Goal: Task Accomplishment & Management: Manage account settings

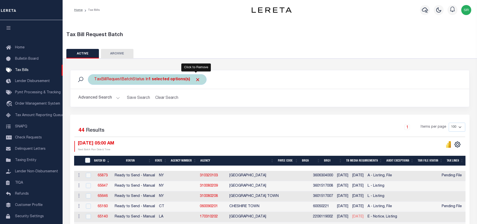
click at [196, 78] on span "Click to Remove" at bounding box center [197, 79] width 5 height 5
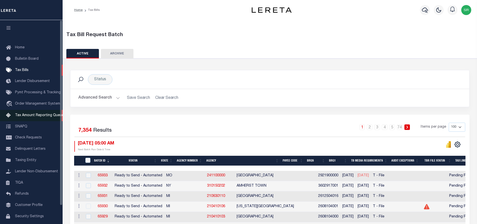
click at [19, 115] on span "Tax Amount Reporting Queue" at bounding box center [39, 116] width 49 height 4
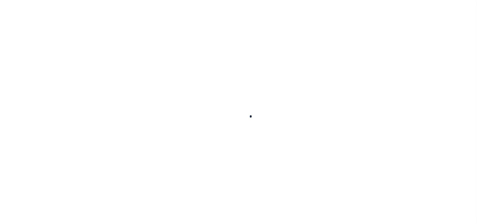
select select "100"
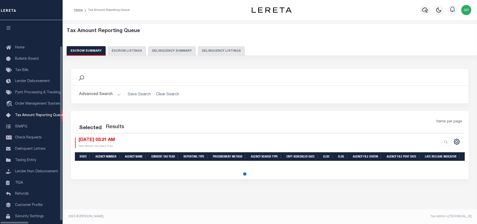
scroll to position [23, 0]
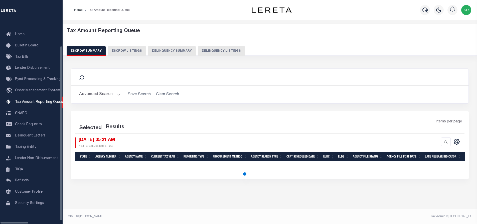
select select "100"
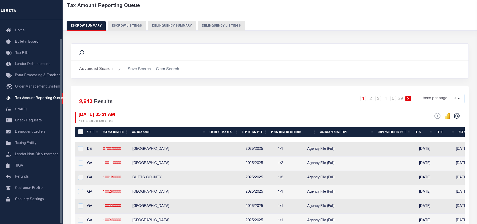
scroll to position [50, 0]
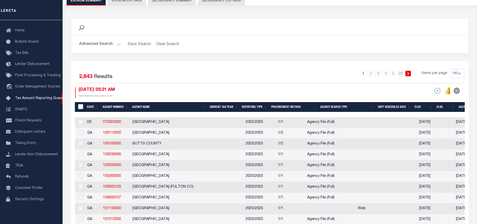
click at [122, 43] on h2 "Advanced Search Save Search Clear Search" at bounding box center [270, 44] width 390 height 10
click at [115, 44] on button "Advanced Search" at bounding box center [100, 44] width 42 height 10
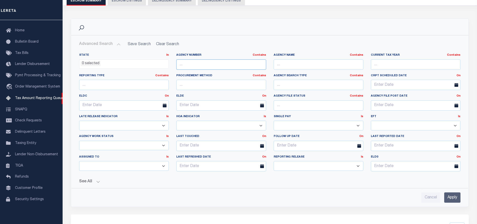
click at [191, 64] on input "text" at bounding box center [221, 64] width 90 height 10
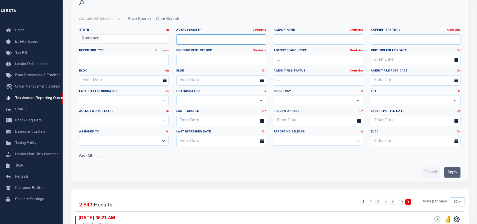
scroll to position [100, 0]
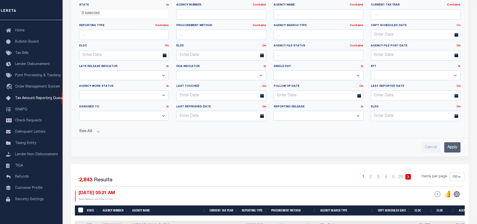
click at [459, 25] on link "On" at bounding box center [459, 25] width 4 height 3
click at [435, 52] on link "Between" at bounding box center [441, 52] width 40 height 7
click at [392, 36] on input "text" at bounding box center [391, 35] width 41 height 10
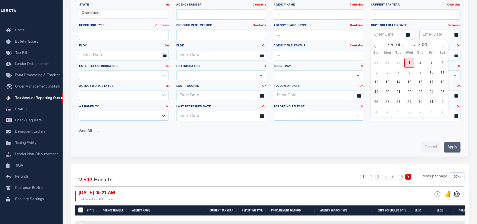
click at [412, 62] on span "1" at bounding box center [410, 63] width 10 height 10
type input "10-01-2025"
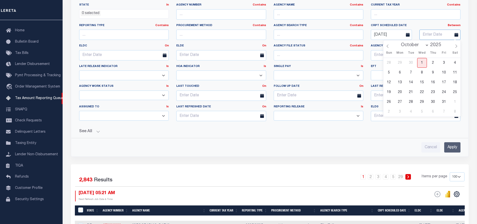
click at [433, 31] on input "text" at bounding box center [440, 35] width 41 height 10
click at [444, 102] on span "31" at bounding box center [444, 102] width 10 height 10
type input "10-31-2025"
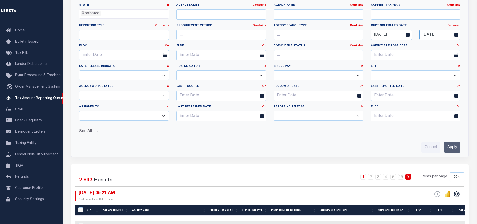
scroll to position [25, 0]
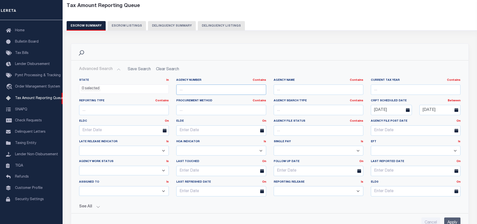
click at [188, 90] on input "text" at bounding box center [221, 89] width 90 height 10
paste input "290170204"
click at [187, 90] on input "290170204" at bounding box center [221, 89] width 90 height 10
type input "290170204"
click at [456, 222] on input "Apply" at bounding box center [453, 222] width 16 height 10
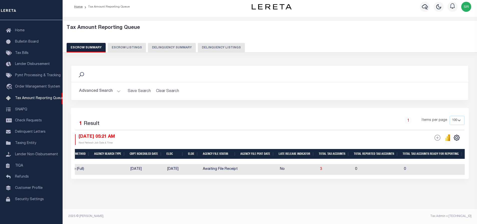
scroll to position [0, 232]
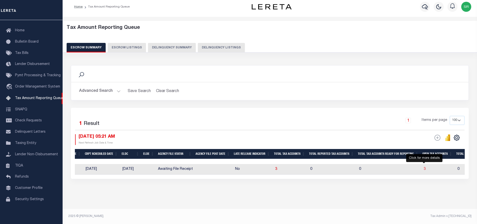
click at [424, 167] on span "3" at bounding box center [425, 169] width 2 height 4
select select "100"
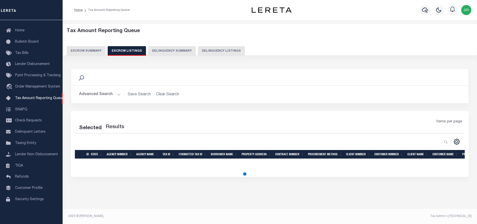
scroll to position [0, 0]
select select "100"
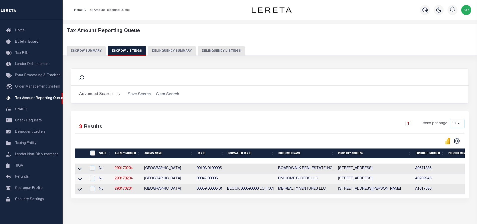
scroll to position [24, 0]
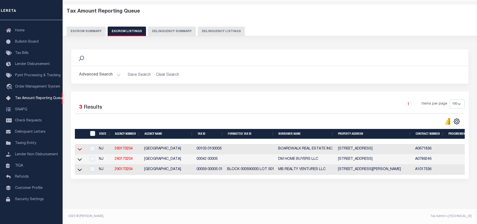
click at [80, 146] on icon at bounding box center [80, 148] width 4 height 5
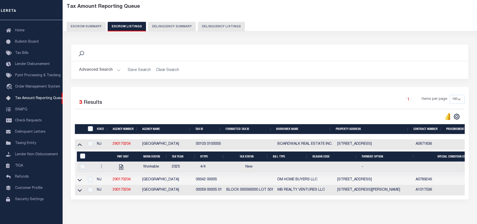
scroll to position [50, 0]
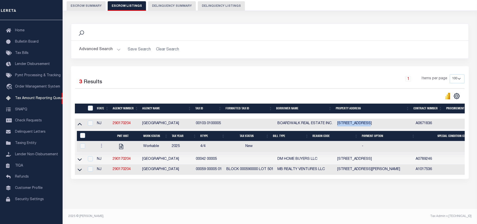
drag, startPoint x: 339, startPoint y: 119, endPoint x: 369, endPoint y: 119, distance: 30.6
click at [369, 119] on td "127 MAGNOLIA ST" at bounding box center [375, 124] width 78 height 10
checkbox input "true"
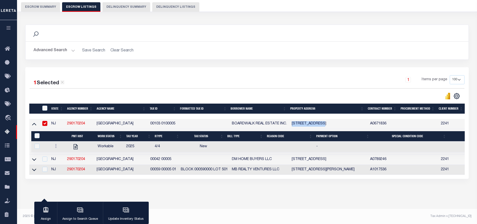
copy td "127 MAGNOLIA ST"
click at [196, 81] on div "1 Items per page 10 25 50 100 500" at bounding box center [302, 81] width 325 height 13
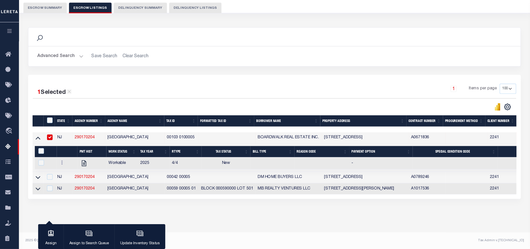
scroll to position [24, 0]
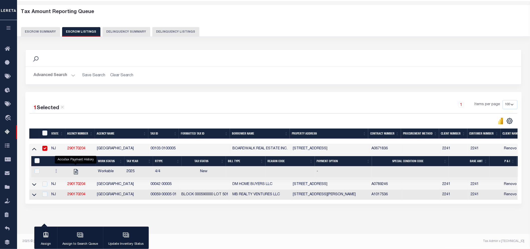
click at [183, 128] on th "Formatted Tax ID" at bounding box center [204, 133] width 51 height 10
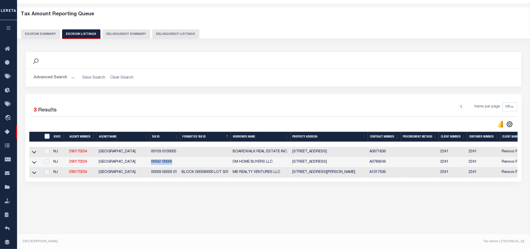
drag, startPoint x: 152, startPoint y: 163, endPoint x: 173, endPoint y: 163, distance: 21.3
click at [173, 163] on td "00042 00005" at bounding box center [164, 162] width 31 height 10
checkbox input "true"
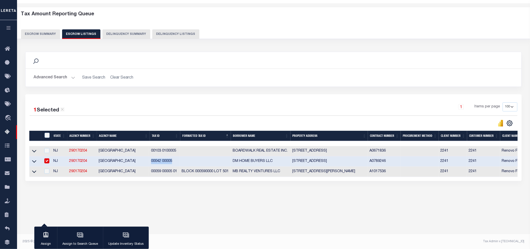
copy td "00042 00005"
click at [169, 187] on div "Search Advanced Search Save Search Clear Search In In AK AL AR AZ CA CO CT" at bounding box center [273, 121] width 503 height 149
drag, startPoint x: 152, startPoint y: 172, endPoint x: 178, endPoint y: 174, distance: 26.1
click at [178, 174] on td "00059 00005 01" at bounding box center [164, 171] width 31 height 10
checkbox input "true"
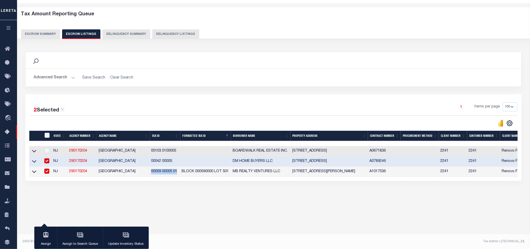
copy td "00059 00005 01"
click at [46, 161] on input "checkbox" at bounding box center [46, 160] width 5 height 5
checkbox input "false"
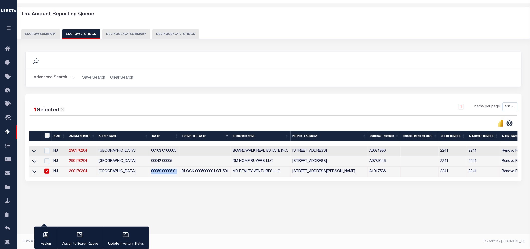
click at [45, 171] on input "checkbox" at bounding box center [46, 170] width 5 height 5
checkbox input "false"
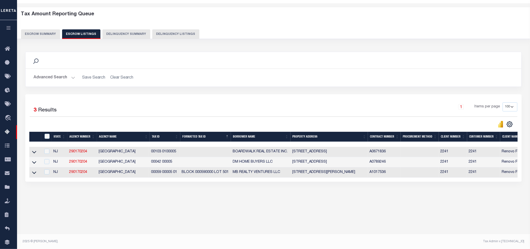
click at [188, 167] on td at bounding box center [205, 162] width 51 height 10
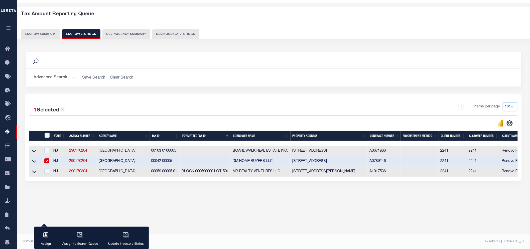
click at [34, 161] on icon at bounding box center [34, 160] width 4 height 5
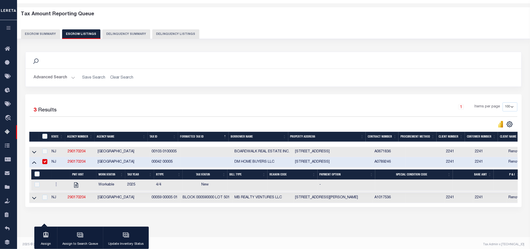
click at [210, 83] on div "Advanced Search Save Search Clear Search State In" at bounding box center [274, 78] width 496 height 18
click at [35, 164] on icon at bounding box center [34, 162] width 4 height 3
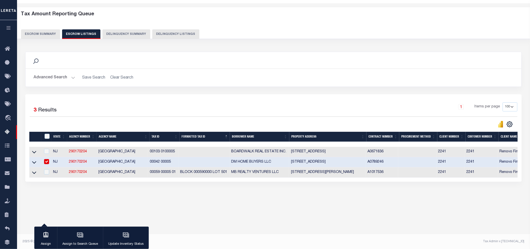
click at [43, 162] on div at bounding box center [46, 162] width 6 height 6
checkbox input "false"
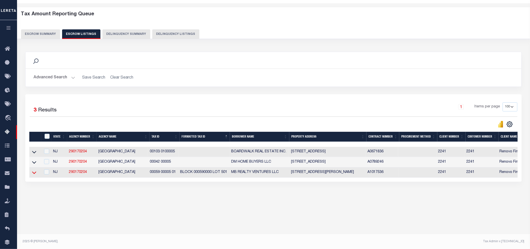
click at [34, 172] on icon at bounding box center [34, 172] width 4 height 5
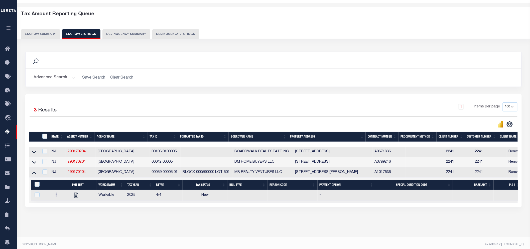
scroll to position [24, 0]
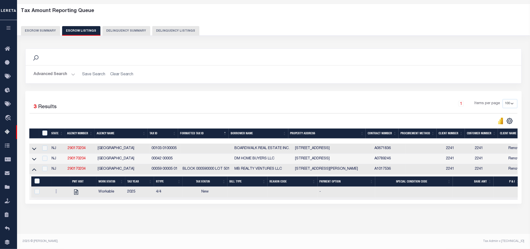
click at [249, 222] on div "Tax Amount Reporting Queue Escrow Summary Escrow Listings In" at bounding box center [274, 119] width 510 height 229
drag, startPoint x: 296, startPoint y: 165, endPoint x: 325, endPoint y: 166, distance: 29.3
click at [325, 166] on td "36 N MILLER AVE PENNS GROVE, NJ 08069" at bounding box center [332, 169] width 79 height 10
copy td "36 N MILLER AVE"
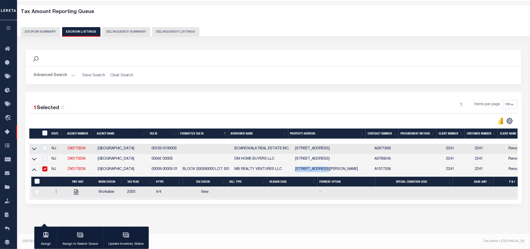
scroll to position [24, 0]
click at [254, 224] on div "2025 © [PERSON_NAME]." at bounding box center [146, 241] width 255 height 5
click at [33, 168] on icon at bounding box center [34, 169] width 4 height 3
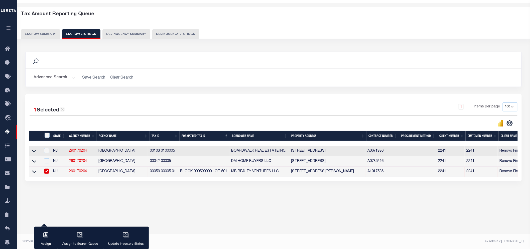
click at [46, 172] on input "checkbox" at bounding box center [46, 170] width 5 height 5
checkbox input "false"
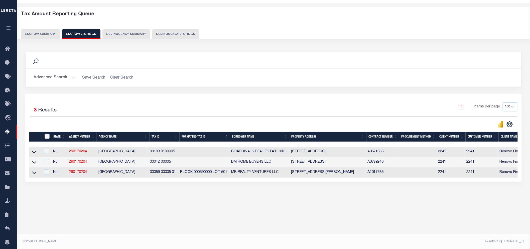
click at [47, 135] on input "ID" at bounding box center [47, 136] width 5 height 5
checkbox input "true"
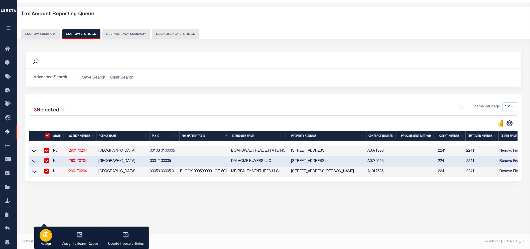
click at [45, 224] on icon "button" at bounding box center [45, 235] width 5 height 6
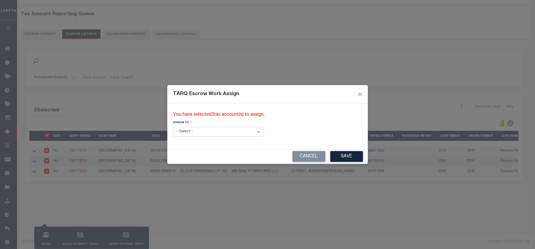
click at [182, 131] on select "--Select-- --Unassigned-- --Unassigned-- Abdul Muzain Adhikary Rinki Agustin Fe…" at bounding box center [218, 132] width 90 height 10
select select "SreeVenkat Chandrashekar"
click at [173, 127] on select "--Select-- --Unassigned-- --Unassigned-- Abdul Muzain Adhikary Rinki Agustin Fe…" at bounding box center [218, 132] width 90 height 10
click at [330, 158] on button "Save" at bounding box center [346, 156] width 33 height 11
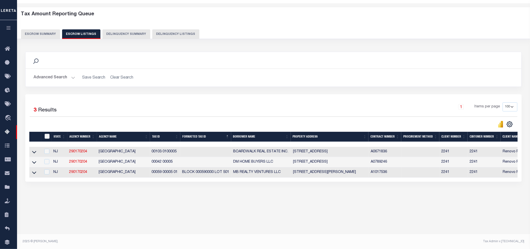
click at [47, 137] on input "ID" at bounding box center [47, 136] width 5 height 5
checkbox input "true"
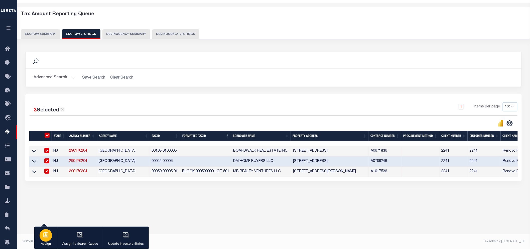
click at [46, 224] on icon "button" at bounding box center [45, 235] width 5 height 6
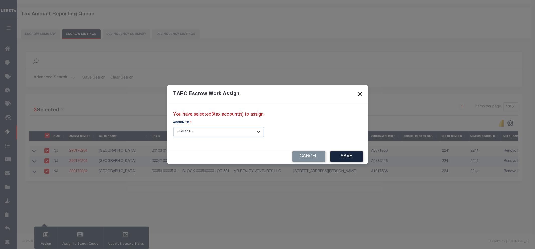
click at [356, 91] on button "Close" at bounding box center [359, 94] width 7 height 7
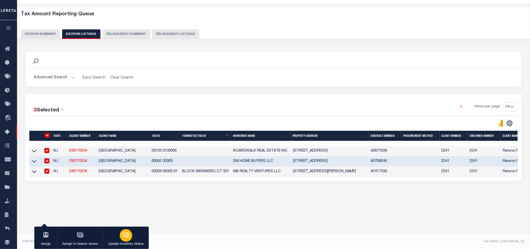
click at [127, 224] on icon "button" at bounding box center [126, 234] width 4 height 2
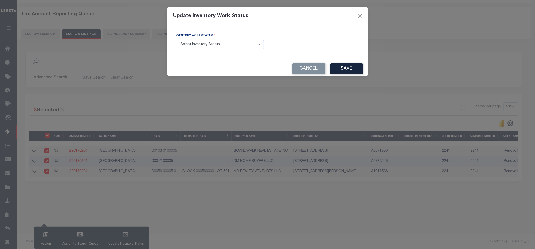
click at [193, 43] on select "- Select Inventory Status - Manual - Exception Pended - Awaiting Search Late Ad…" at bounding box center [219, 45] width 89 height 10
select select "4"
click at [175, 40] on select "- Select Inventory Status - Manual - Exception Pended - Awaiting Search Late Ad…" at bounding box center [219, 45] width 89 height 10
click at [352, 68] on button "Save" at bounding box center [346, 68] width 33 height 11
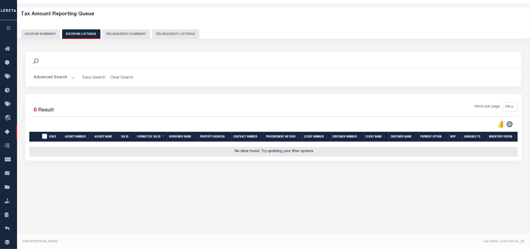
click at [44, 33] on button "Escrow Summary" at bounding box center [40, 34] width 39 height 10
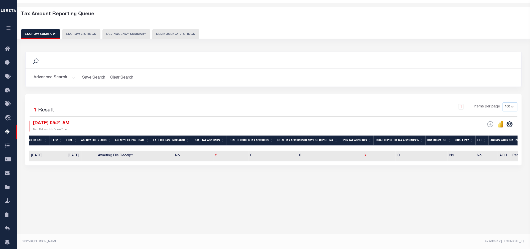
scroll to position [0, 0]
click at [44, 33] on button "Escrow Summary" at bounding box center [40, 34] width 39 height 10
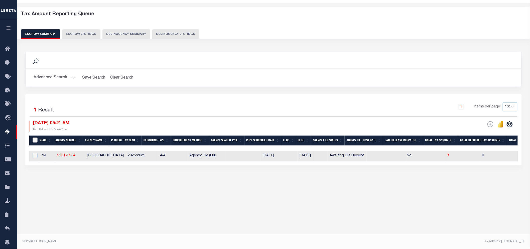
click at [34, 140] on input "&nbsp;" at bounding box center [35, 139] width 5 height 5
checkbox input "true"
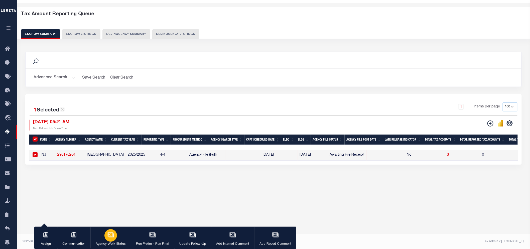
click at [111, 224] on icon "button" at bounding box center [111, 234] width 7 height 7
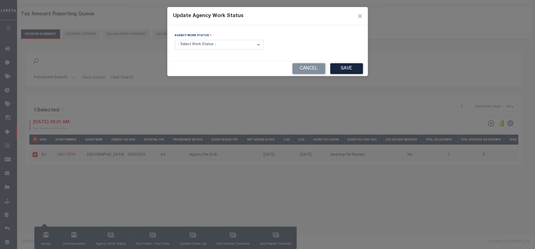
click at [207, 44] on select "- Select Work Status - New In Progress Pending Agency Follow-up Pending QC Read…" at bounding box center [219, 45] width 89 height 10
select select "7"
click at [175, 40] on select "- Select Work Status - New In Progress Pending Agency Follow-up Pending QC Read…" at bounding box center [219, 45] width 89 height 10
click at [351, 67] on button "Save" at bounding box center [346, 68] width 33 height 11
click at [180, 80] on div "Update Agency Work Status Agency Work Status - Select Work Status - New In Prog…" at bounding box center [267, 124] width 535 height 249
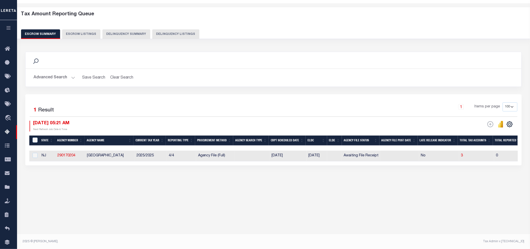
click at [109, 224] on footer "2025 © LERETA. Tax Admin v.1.0.0.1" at bounding box center [273, 241] width 513 height 15
drag, startPoint x: 87, startPoint y: 156, endPoint x: 136, endPoint y: 155, distance: 48.9
click at [135, 155] on td "CARNEYS POINT TOWNSHIP" at bounding box center [110, 155] width 50 height 11
checkbox input "true"
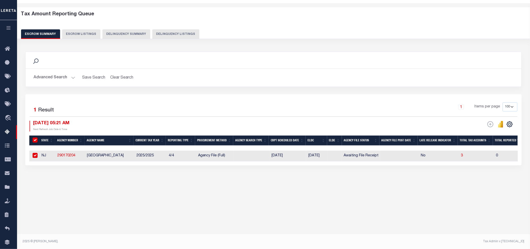
copy td "CARNEYS POINT TOWNSHIP"
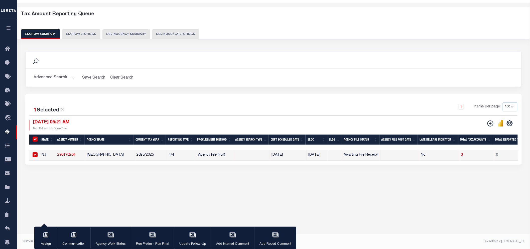
click at [72, 77] on button "Advanced Search" at bounding box center [55, 78] width 42 height 10
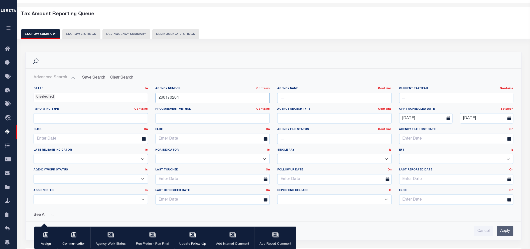
drag, startPoint x: 188, startPoint y: 99, endPoint x: 138, endPoint y: 96, distance: 50.2
click at [138, 96] on div "State In In AK AL AR AZ CA CO CT DC DE FL GA GU HI IA ID IL IN KS KY LA MA MD M…" at bounding box center [274, 147] width 488 height 122
paste input "090205"
type input "290090205"
click at [477, 224] on input "Apply" at bounding box center [505, 231] width 16 height 10
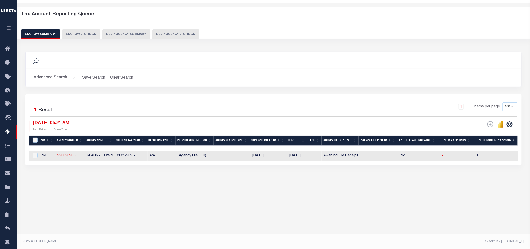
click at [317, 202] on div "Tax Amount Reporting Queue Escrow Summary Escrow Listings" at bounding box center [273, 106] width 513 height 207
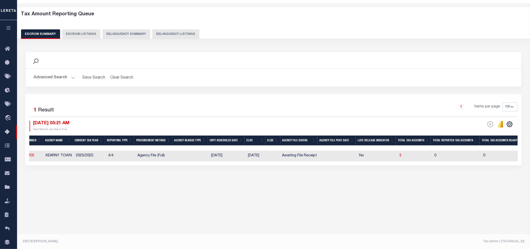
scroll to position [0, 52]
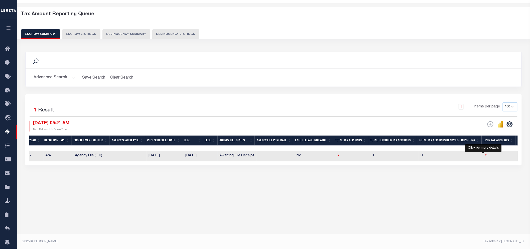
click at [477, 156] on span "3" at bounding box center [487, 156] width 2 height 4
select select "100"
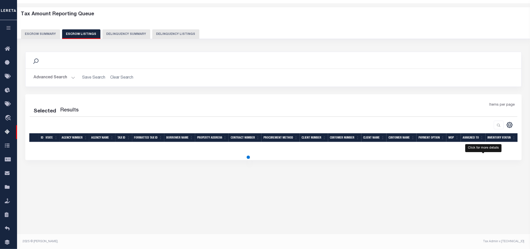
select select "100"
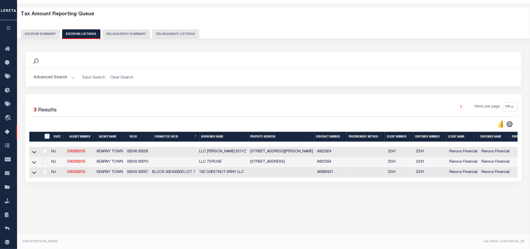
click at [121, 187] on div "Search Advanced Search Save Search Clear Search In In AK AL AR AZ CA CO CT" at bounding box center [273, 122] width 503 height 150
click at [33, 151] on icon at bounding box center [34, 151] width 4 height 5
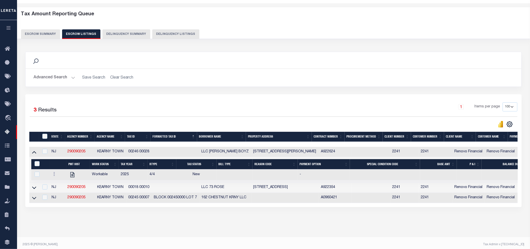
click at [68, 222] on div "Search Advanced Search Save Search Clear Search In In AK AL AR AZ CA CO CT" at bounding box center [273, 134] width 503 height 175
click at [250, 224] on div "Tax Amount Reporting Queue Escrow Summary Escrow Listings In" at bounding box center [274, 122] width 510 height 229
drag, startPoint x: 252, startPoint y: 152, endPoint x: 274, endPoint y: 151, distance: 21.6
click at [274, 151] on td "29 BOYD STREET KEARNY NJ 07032" at bounding box center [286, 152] width 68 height 10
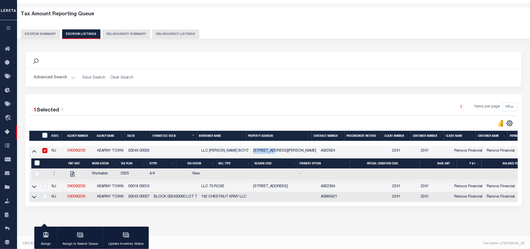
copy td "29 BOYD ST"
drag, startPoint x: 72, startPoint y: 171, endPoint x: 52, endPoint y: 100, distance: 73.6
click at [51, 98] on div "1 Selected 3 Results 1 Items per page 10 25 50 100 500" at bounding box center [273, 150] width 497 height 112
drag, startPoint x: 128, startPoint y: 151, endPoint x: 151, endPoint y: 151, distance: 23.1
click at [151, 151] on td "00246 00028" at bounding box center [139, 151] width 26 height 10
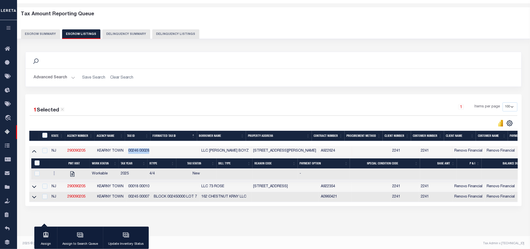
checkbox input "false"
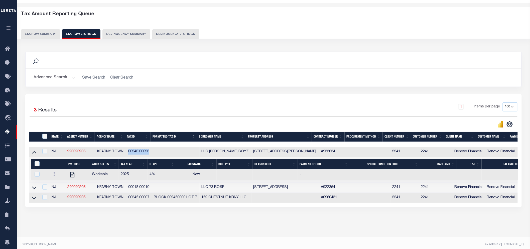
copy td "00246 00028"
drag, startPoint x: 128, startPoint y: 186, endPoint x: 151, endPoint y: 189, distance: 22.5
click at [151, 189] on td "00018 00010" at bounding box center [139, 187] width 26 height 10
checkbox input "true"
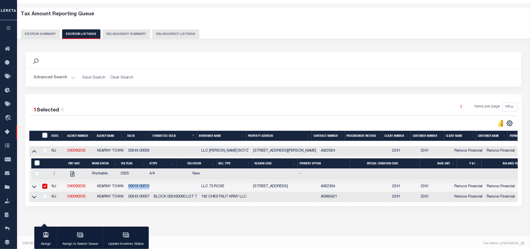
copy td "00018 00010"
drag, startPoint x: 128, startPoint y: 196, endPoint x: 151, endPoint y: 196, distance: 23.1
click at [151, 196] on td "00245 00007" at bounding box center [139, 197] width 26 height 10
checkbox input "true"
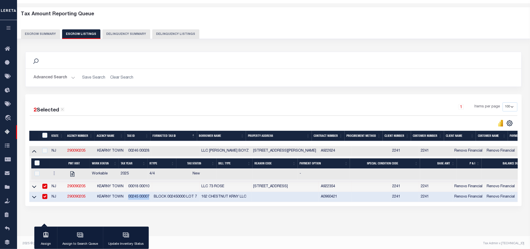
copy td "00245 00007"
click at [45, 186] on input "checkbox" at bounding box center [44, 185] width 5 height 5
checkbox input "false"
click at [44, 194] on td at bounding box center [44, 197] width 10 height 10
checkbox input "false"
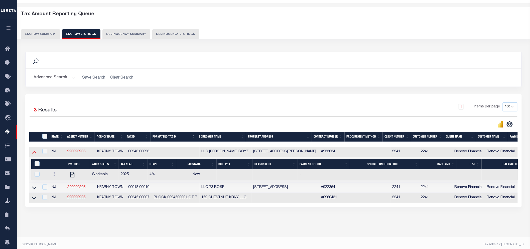
click at [35, 152] on icon at bounding box center [34, 152] width 4 height 3
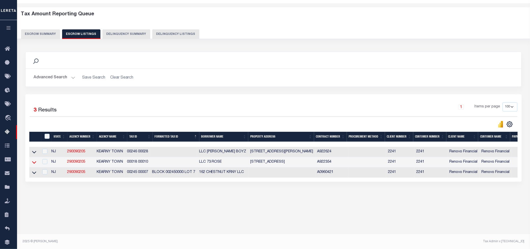
click at [35, 160] on icon at bounding box center [34, 161] width 4 height 5
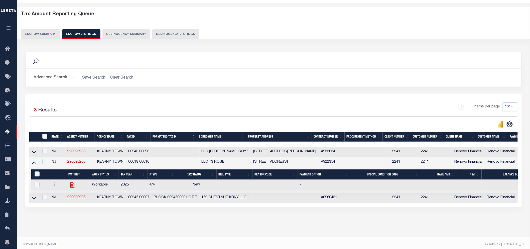
drag, startPoint x: 77, startPoint y: 186, endPoint x: 73, endPoint y: 186, distance: 3.5
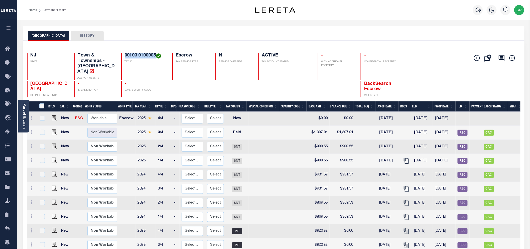
drag, startPoint x: 124, startPoint y: 56, endPoint x: 156, endPoint y: 54, distance: 32.1
click at [156, 54] on div "00103 0100005 TAX ID" at bounding box center [143, 66] width 45 height 27
copy h4 "00103 0100005"
click at [175, 26] on div "Parcel & Loan Loan Details 4842 LOAN NO ACTIVE" at bounding box center [273, 249] width 509 height 459
click at [53, 115] on img "" at bounding box center [54, 117] width 5 height 5
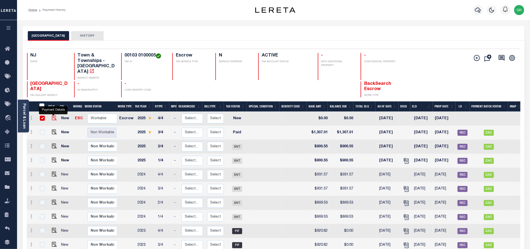
checkbox input "true"
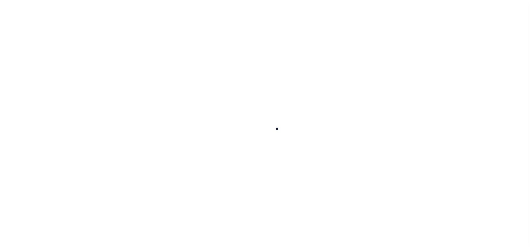
checkbox input "false"
type input "[DATE]"
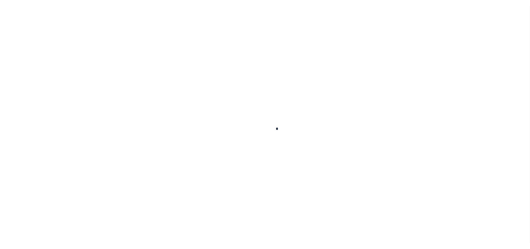
select select "NW2"
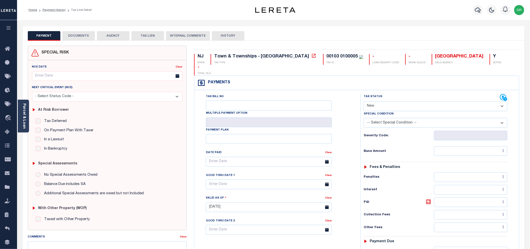
click at [78, 38] on button "DOCUMENTS" at bounding box center [78, 36] width 33 height 10
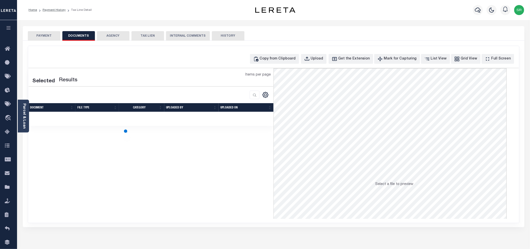
click at [78, 38] on button "DOCUMENTS" at bounding box center [78, 36] width 33 height 10
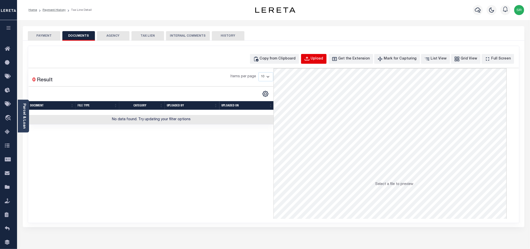
click at [324, 58] on div "Upload" at bounding box center [317, 59] width 13 height 6
select select "POP"
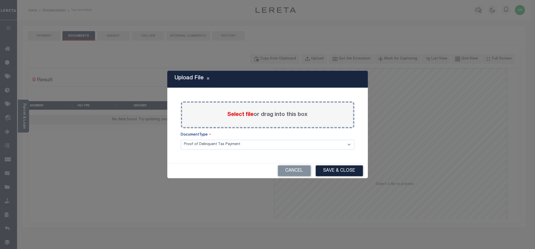
click at [244, 114] on span "Select file" at bounding box center [240, 115] width 26 height 6
click at [0, 0] on input "Select file or drag into this box" at bounding box center [0, 0] width 0 height 0
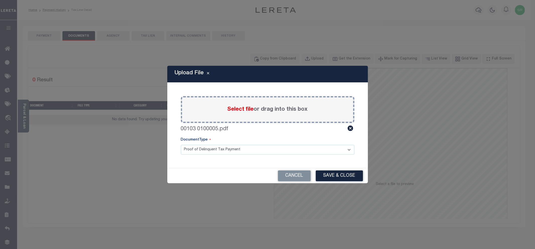
click at [347, 174] on button "Save & Close" at bounding box center [338, 175] width 47 height 11
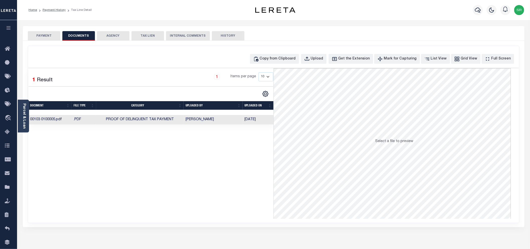
click at [142, 163] on div "Selected 1 Result 1 Items per page 10 25 50 100" at bounding box center [151, 143] width 246 height 150
click at [49, 35] on button "PAYMENT" at bounding box center [44, 36] width 33 height 10
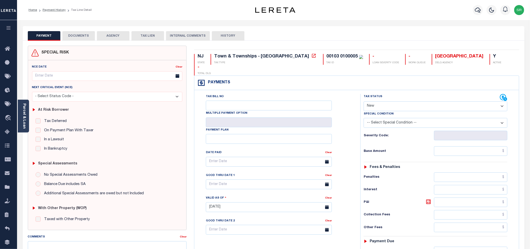
click at [378, 101] on select "- Select Status Code - Open Due/Unpaid Paid Incomplete No Tax Due Internal Refu…" at bounding box center [436, 106] width 144 height 10
select select "DUE"
click at [364, 101] on select "- Select Status Code - Open Due/Unpaid Paid Incomplete No Tax Due Internal Refu…" at bounding box center [436, 106] width 144 height 10
type input "[DATE]"
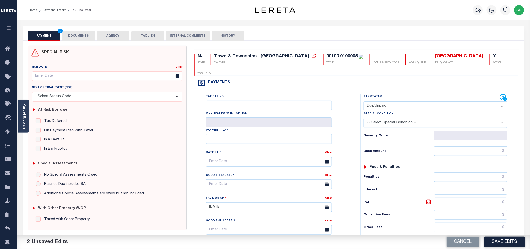
scroll to position [111, 0]
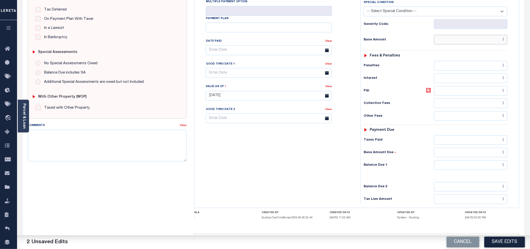
click at [471, 35] on input "text" at bounding box center [471, 40] width 74 height 10
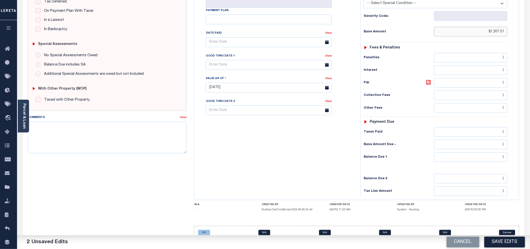
type input "$1,307.01"
click at [471, 152] on input "text" at bounding box center [471, 157] width 74 height 10
type input "$1,307.01"
click at [496, 242] on button "Save Edits" at bounding box center [505, 241] width 41 height 11
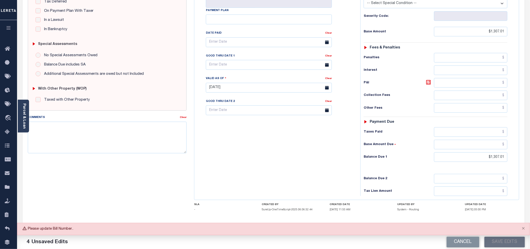
scroll to position [36, 0]
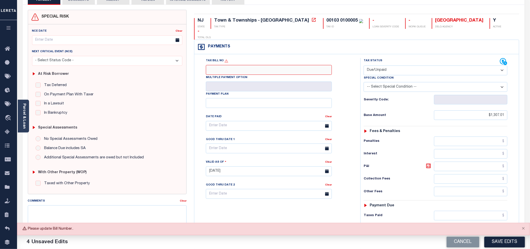
click at [229, 65] on input "Tax Bill No" at bounding box center [269, 70] width 126 height 10
type input "NA"
click at [502, 240] on button "Save Edits" at bounding box center [505, 241] width 41 height 11
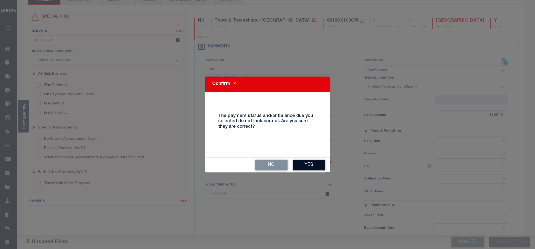
click at [296, 163] on button "Yes" at bounding box center [308, 164] width 33 height 11
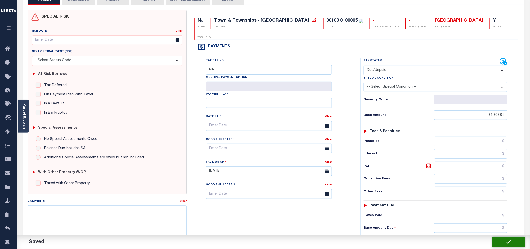
checkbox input "false"
type input "$1,307.01"
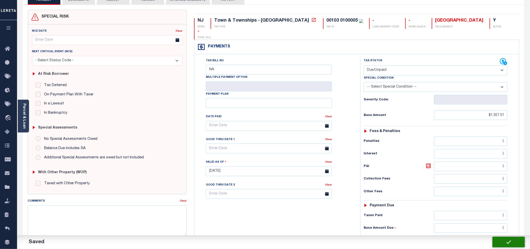
type input "$1,307.01"
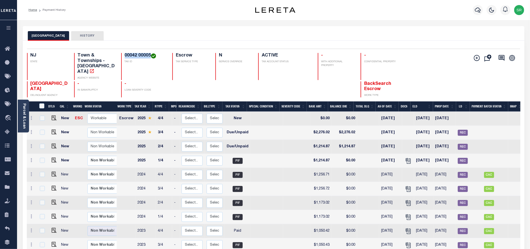
drag, startPoint x: 150, startPoint y: 55, endPoint x: 124, endPoint y: 54, distance: 26.8
click at [124, 54] on div "00042 00005 TAX ID" at bounding box center [143, 66] width 45 height 27
copy h4 "00042 00005"
click at [52, 115] on img "" at bounding box center [54, 117] width 5 height 5
checkbox input "true"
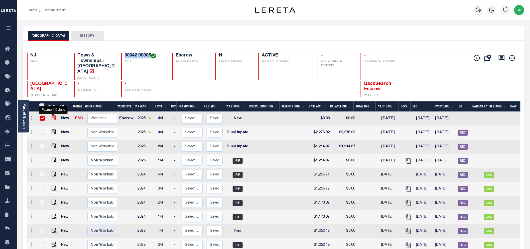
checkbox input "true"
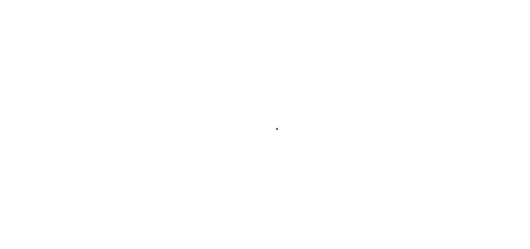
select select "NW2"
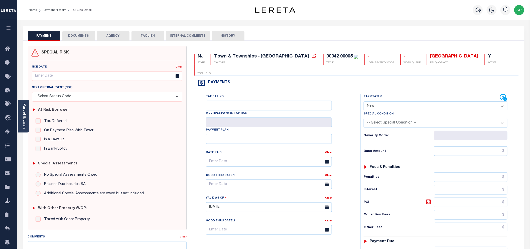
click at [86, 36] on button "DOCUMENTS" at bounding box center [78, 36] width 33 height 10
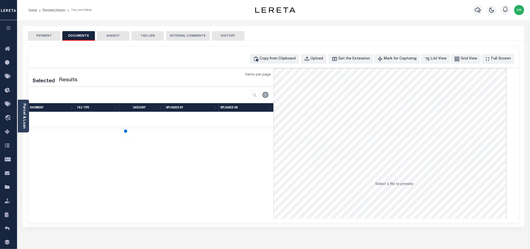
click at [86, 36] on button "DOCUMENTS" at bounding box center [78, 36] width 33 height 10
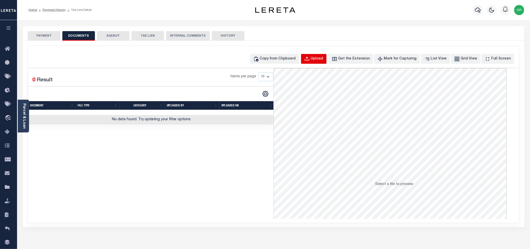
click at [324, 58] on div "Upload" at bounding box center [317, 59] width 13 height 6
select select "POP"
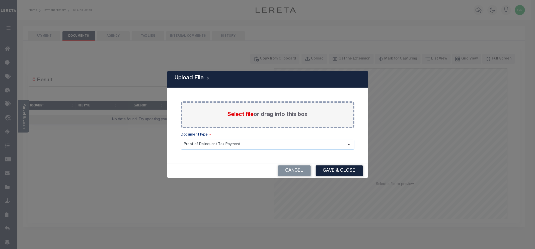
click at [240, 114] on span "Select file" at bounding box center [240, 115] width 26 height 6
click at [0, 0] on input "Select file or drag into this box" at bounding box center [0, 0] width 0 height 0
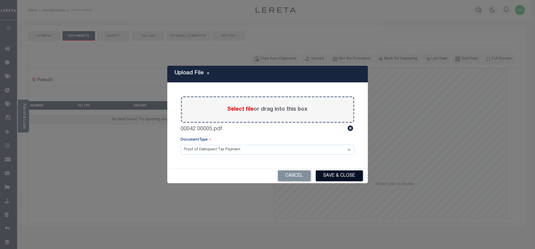
click at [353, 175] on button "Save & Close" at bounding box center [338, 175] width 47 height 11
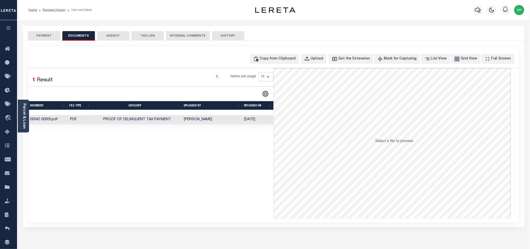
click at [46, 34] on button "PAYMENT" at bounding box center [44, 36] width 33 height 10
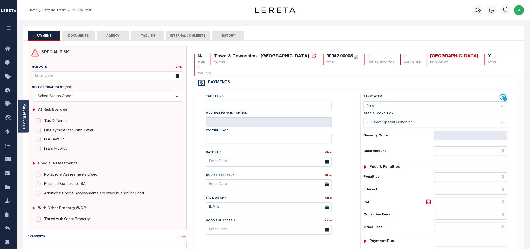
click at [46, 34] on button "PAYMENT" at bounding box center [44, 36] width 33 height 10
click at [384, 101] on select "- Select Status Code - Open Due/Unpaid Paid Incomplete No Tax Due Internal Refu…" at bounding box center [436, 106] width 144 height 10
select select "DUE"
click at [364, 101] on select "- Select Status Code - Open Due/Unpaid Paid Incomplete No Tax Due Internal Refu…" at bounding box center [436, 106] width 144 height 10
type input "[DATE]"
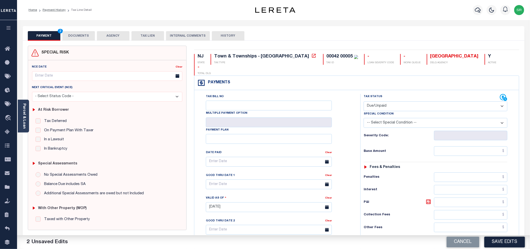
scroll to position [56, 0]
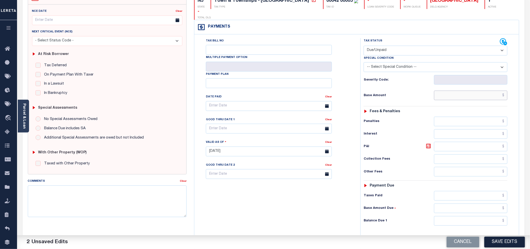
click at [464, 90] on input "text" at bounding box center [471, 95] width 74 height 10
type input "$2,276.01"
drag, startPoint x: 475, startPoint y: 214, endPoint x: 467, endPoint y: 211, distance: 7.8
click at [475, 216] on input "text" at bounding box center [471, 221] width 74 height 10
type input "$2,276.01"
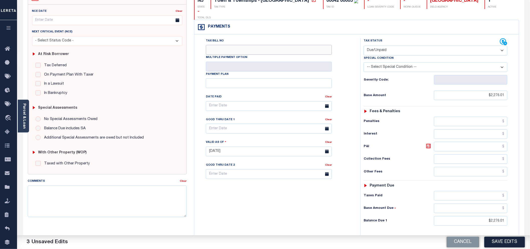
click at [236, 45] on input "Tax Bill No" at bounding box center [269, 50] width 126 height 10
type input "NA"
click at [499, 246] on button "Save Edits" at bounding box center [505, 241] width 41 height 11
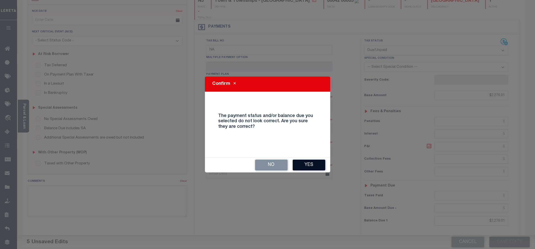
click at [302, 162] on button "Yes" at bounding box center [308, 164] width 33 height 11
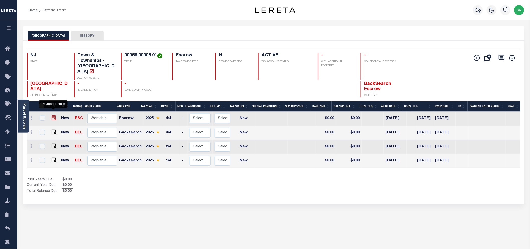
click at [54, 115] on img "" at bounding box center [54, 117] width 5 height 5
checkbox input "true"
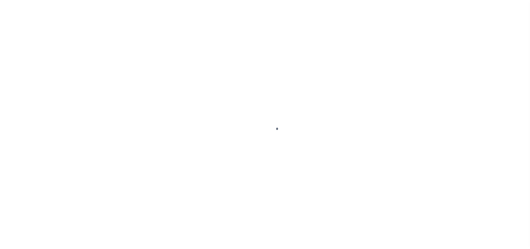
select select "NW2"
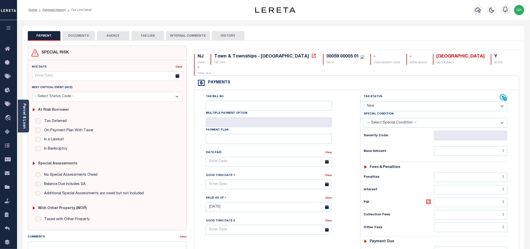
click at [79, 34] on button "DOCUMENTS" at bounding box center [78, 36] width 33 height 10
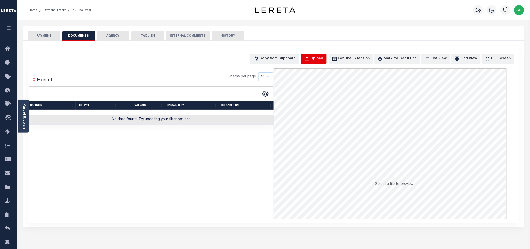
click at [321, 57] on div "Upload" at bounding box center [317, 59] width 13 height 6
select select "POP"
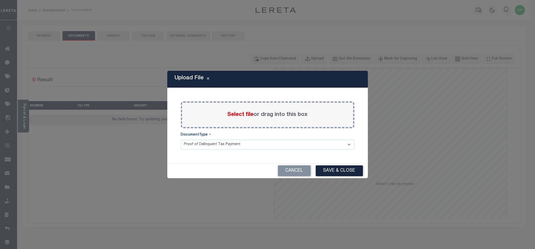
click at [239, 115] on span "Select file" at bounding box center [240, 115] width 26 height 6
click at [0, 0] on input "Select file or drag into this box" at bounding box center [0, 0] width 0 height 0
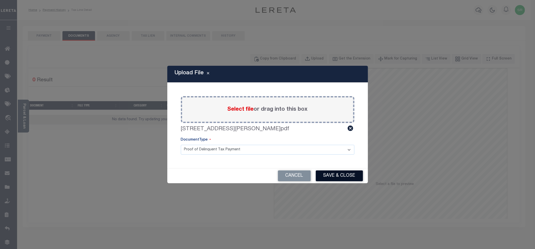
click at [331, 174] on button "Save & Close" at bounding box center [338, 175] width 47 height 11
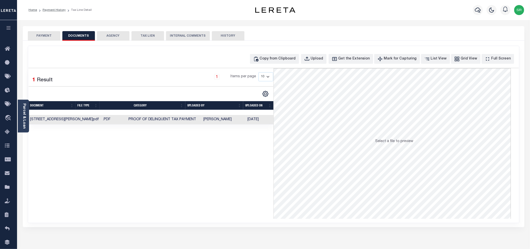
click at [46, 36] on button "PAYMENT" at bounding box center [44, 36] width 33 height 10
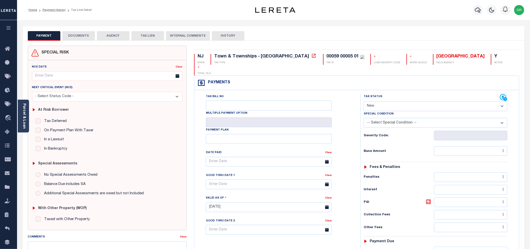
click at [46, 36] on button "PAYMENT" at bounding box center [44, 36] width 33 height 10
click at [400, 101] on select "- Select Status Code - Open Due/Unpaid Paid Incomplete No Tax Due Internal Refu…" at bounding box center [436, 106] width 144 height 10
select select "DUE"
click at [364, 101] on select "- Select Status Code - Open Due/Unpaid Paid Incomplete No Tax Due Internal Refu…" at bounding box center [436, 106] width 144 height 10
type input "10/01/2025"
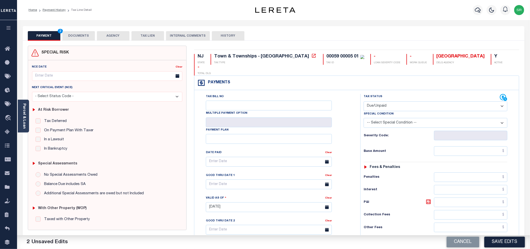
scroll to position [56, 0]
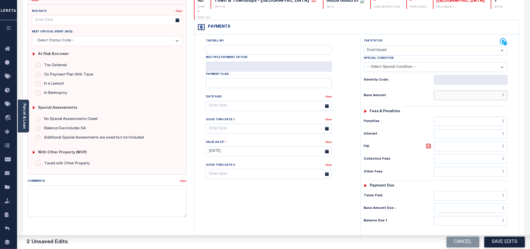
click at [462, 90] on input "text" at bounding box center [471, 95] width 74 height 10
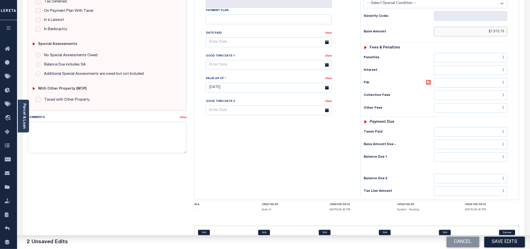
type input "$1,915.76"
click at [494, 152] on input "text" at bounding box center [471, 157] width 74 height 10
type input "$1,915.76"
click at [502, 239] on button "Save Edits" at bounding box center [505, 241] width 41 height 11
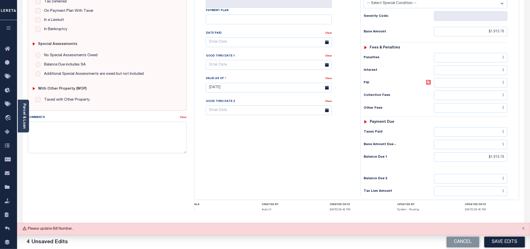
scroll to position [8, 0]
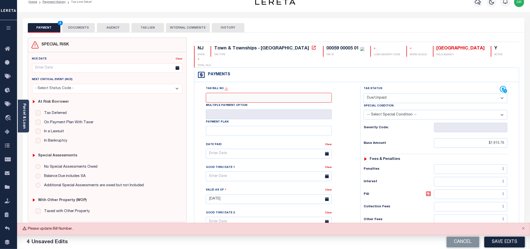
click at [233, 93] on input "Tax Bill No" at bounding box center [269, 98] width 126 height 10
type input "NA"
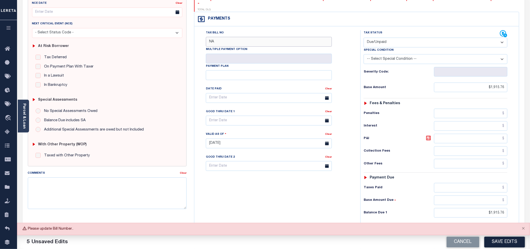
scroll to position [119, 0]
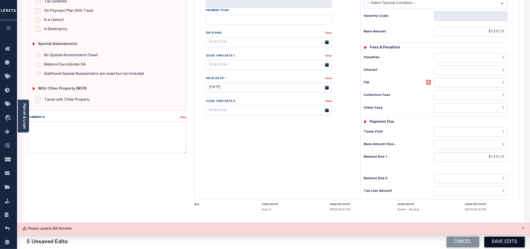
click at [506, 241] on button "Save Edits" at bounding box center [505, 241] width 41 height 11
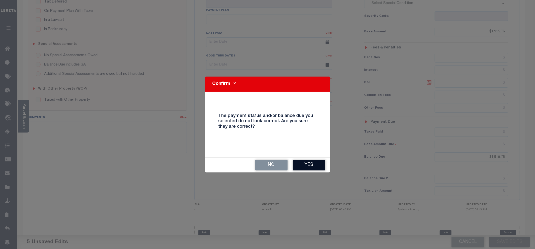
click at [315, 161] on button "Yes" at bounding box center [308, 164] width 33 height 11
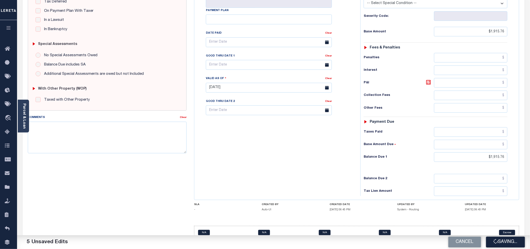
checkbox input "false"
type input "$1,915.76"
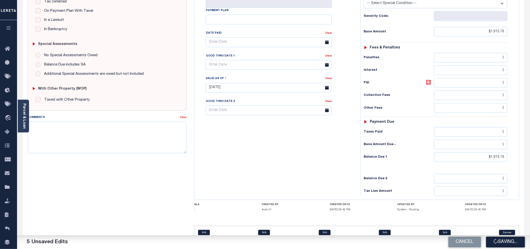
type input "$1,915.76"
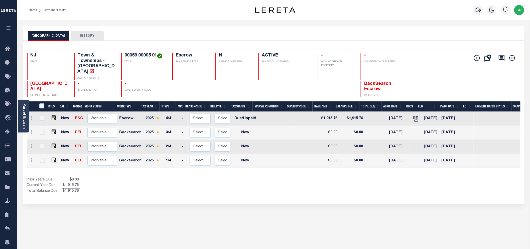
click at [284, 186] on div "Show Tax Lines before Bill Release Date Prior Years Due $0.00 Current Year Due …" at bounding box center [274, 185] width 494 height 17
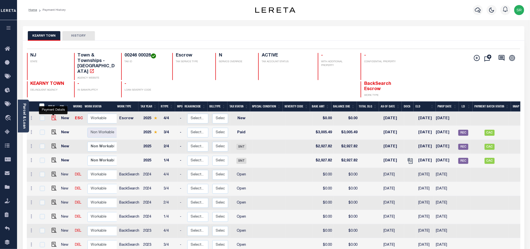
click at [53, 115] on img "" at bounding box center [54, 117] width 5 height 5
checkbox input "true"
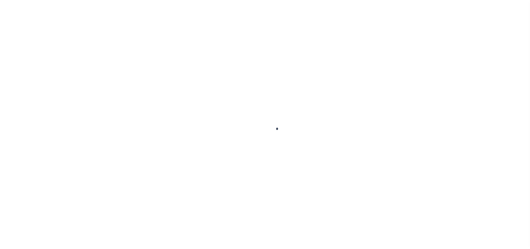
select select "NW2"
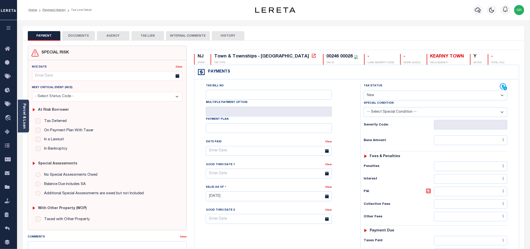
click at [81, 35] on button "DOCUMENTS" at bounding box center [78, 36] width 33 height 10
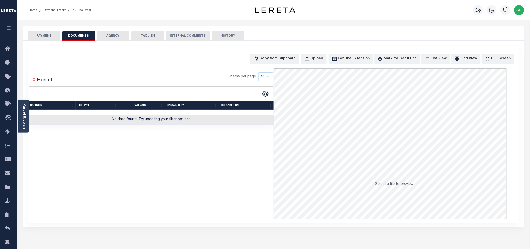
click at [81, 35] on button "DOCUMENTS" at bounding box center [78, 36] width 33 height 10
click at [80, 36] on button "DOCUMENTS" at bounding box center [78, 36] width 33 height 10
click at [324, 56] on div "Upload" at bounding box center [317, 59] width 13 height 6
select select "POP"
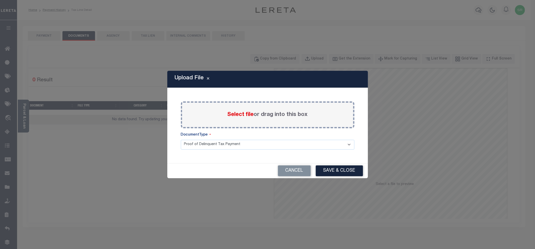
click at [239, 114] on span "Select file" at bounding box center [240, 115] width 26 height 6
click at [0, 0] on input "Select file or drag into this box" at bounding box center [0, 0] width 0 height 0
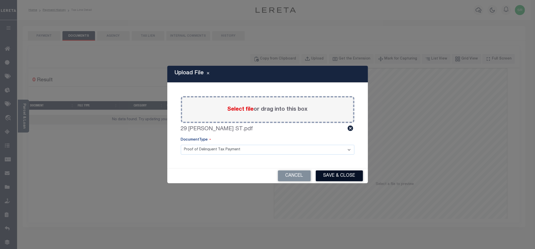
click at [332, 171] on button "Save & Close" at bounding box center [338, 175] width 47 height 11
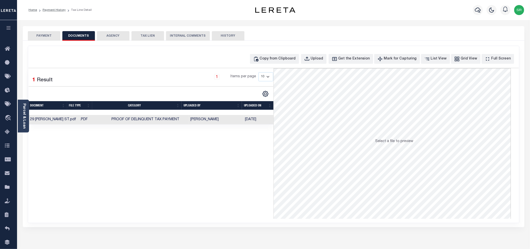
click at [44, 36] on button "PAYMENT" at bounding box center [44, 36] width 33 height 10
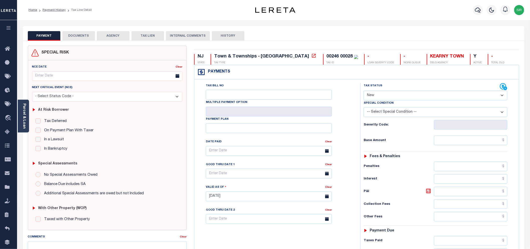
click at [44, 35] on button "PAYMENT" at bounding box center [44, 36] width 33 height 10
click at [377, 95] on select "- Select Status Code - Open Due/Unpaid Paid Incomplete No Tax Due Internal Refu…" at bounding box center [436, 95] width 144 height 10
select select "DUE"
click at [364, 91] on select "- Select Status Code - Open Due/Unpaid Paid Incomplete No Tax Due Internal Refu…" at bounding box center [436, 95] width 144 height 10
type input "10/01/2025"
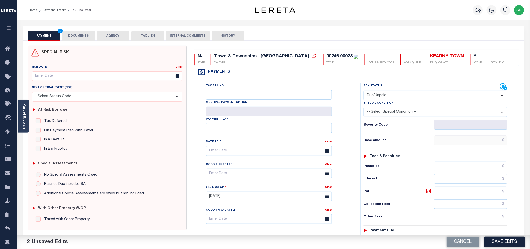
click at [442, 141] on input "text" at bounding box center [471, 140] width 74 height 10
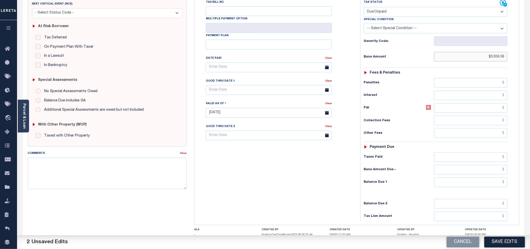
type input "$3,006.58"
click at [482, 180] on input "text" at bounding box center [471, 182] width 74 height 10
type input "$3,006.58"
click at [495, 242] on button "Save Edits" at bounding box center [505, 241] width 41 height 11
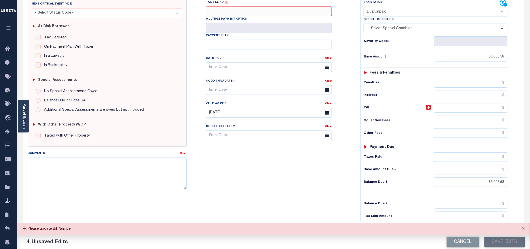
click at [232, 9] on input "Tax Bill No" at bounding box center [269, 12] width 126 height 10
type input "NA"
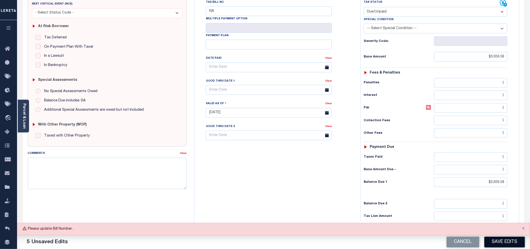
click at [509, 242] on button "Save Edits" at bounding box center [505, 241] width 41 height 11
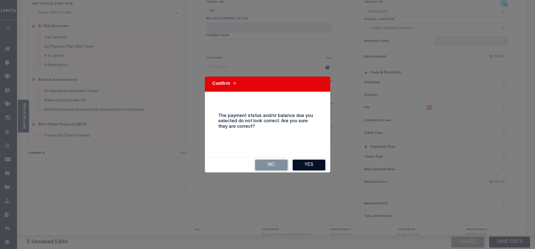
click at [318, 165] on button "Yes" at bounding box center [308, 164] width 33 height 11
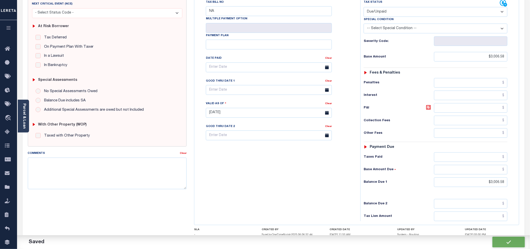
checkbox input "false"
type input "$3,006.58"
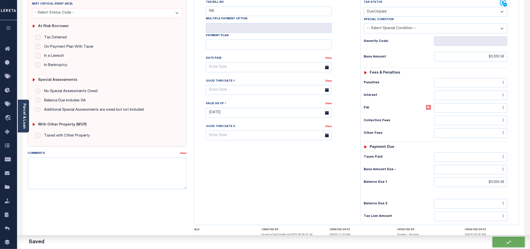
type input "$3,006.58"
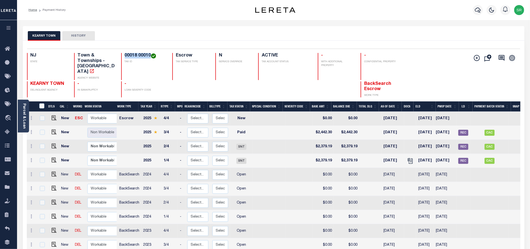
drag, startPoint x: 150, startPoint y: 53, endPoint x: 124, endPoint y: 55, distance: 26.1
click at [124, 55] on div "00018 00010 TAX ID" at bounding box center [143, 66] width 45 height 27
click at [53, 115] on img "" at bounding box center [54, 117] width 5 height 5
checkbox input "true"
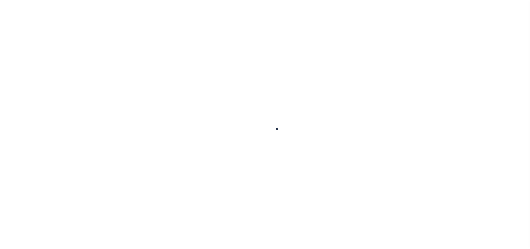
select select "NW2"
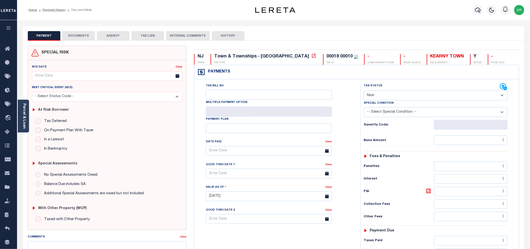
click at [81, 34] on button "DOCUMENTS" at bounding box center [78, 36] width 33 height 10
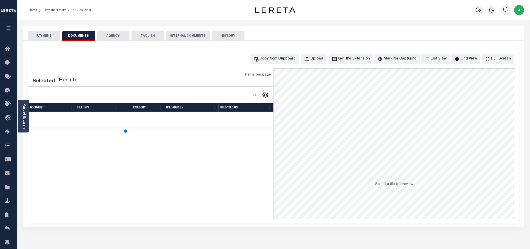
click at [81, 34] on button "DOCUMENTS" at bounding box center [78, 36] width 33 height 10
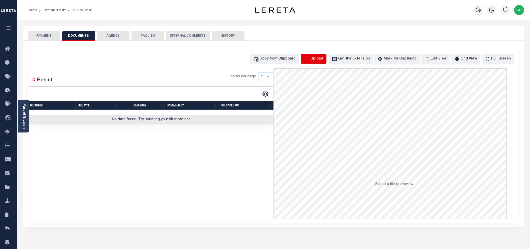
click at [310, 58] on icon "button" at bounding box center [307, 59] width 6 height 6
select select "POP"
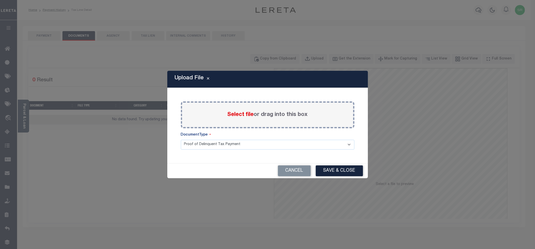
click at [240, 115] on span "Select file" at bounding box center [240, 115] width 26 height 6
click at [0, 0] on input "Select file or drag into this box" at bounding box center [0, 0] width 0 height 0
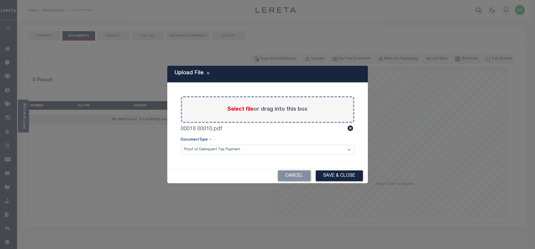
click at [327, 167] on div "Upload File Paste copied image or file into this box Select file or drag into t…" at bounding box center [267, 124] width 200 height 117
click at [327, 172] on button "Save & Close" at bounding box center [338, 175] width 47 height 11
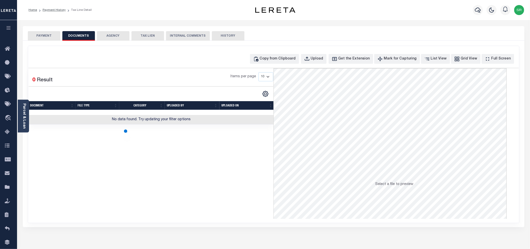
click at [50, 34] on button "PAYMENT" at bounding box center [44, 36] width 33 height 10
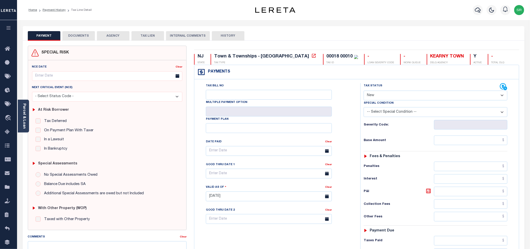
click at [50, 34] on button "PAYMENT" at bounding box center [44, 36] width 33 height 10
click at [405, 94] on select "- Select Status Code - Open Due/Unpaid Paid Incomplete No Tax Due Internal Refu…" at bounding box center [436, 95] width 144 height 10
select select "DUE"
click at [364, 91] on select "- Select Status Code - Open Due/Unpaid Paid Incomplete No Tax Due Internal Refu…" at bounding box center [436, 95] width 144 height 10
type input "[DATE]"
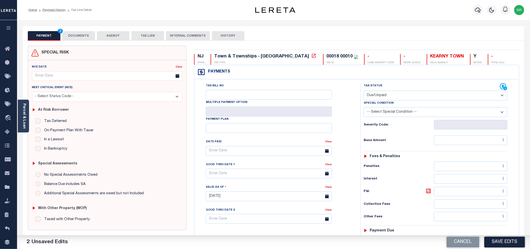
scroll to position [56, 0]
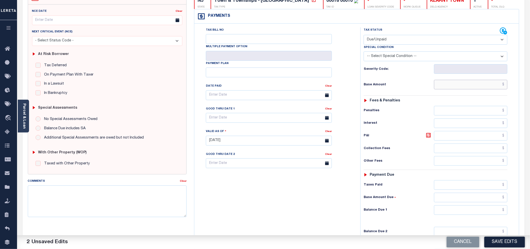
click at [464, 85] on input "text" at bounding box center [471, 85] width 74 height 10
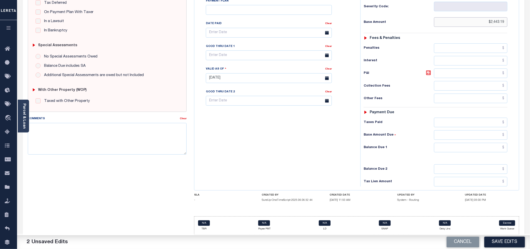
type input "$2,443.19"
click at [487, 146] on input "text" at bounding box center [471, 148] width 74 height 10
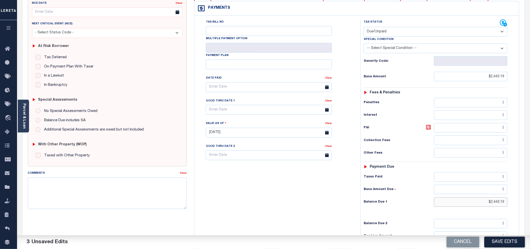
scroll to position [8, 0]
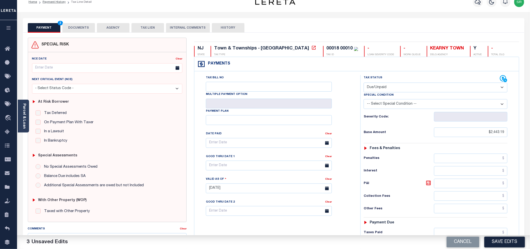
type input "$2,443.19"
click at [228, 83] on input "Tax Bill No" at bounding box center [269, 87] width 126 height 10
type input "NA"
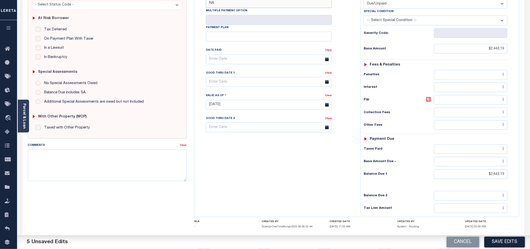
scroll to position [119, 0]
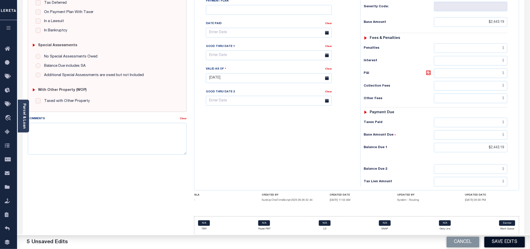
click at [494, 238] on button "Save Edits" at bounding box center [505, 241] width 41 height 11
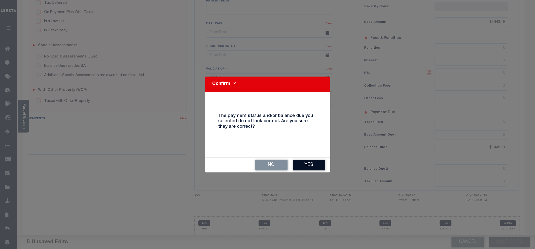
click at [315, 164] on button "Yes" at bounding box center [308, 164] width 33 height 11
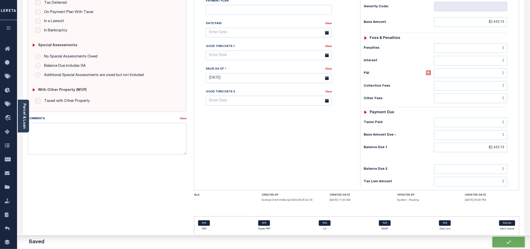
checkbox input "false"
type input "$2,443.19"
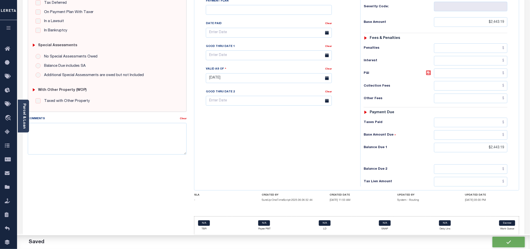
type input "$2,443.19"
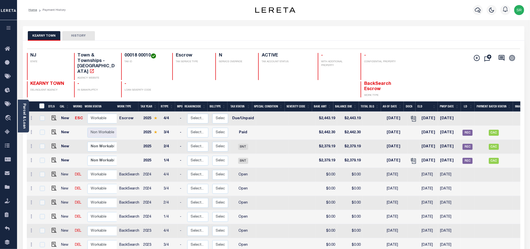
click at [217, 17] on div "Home Payment History Profile" at bounding box center [273, 10] width 513 height 20
